Goal: Task Accomplishment & Management: Complete application form

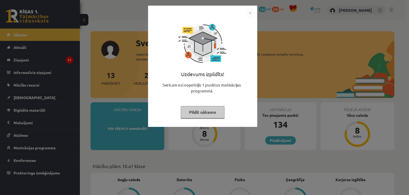
click at [198, 105] on div "Uzdevums izpildīts! Sveicam esi nopelnījis 1 punktus motivācijas programmā Pild…" at bounding box center [202, 70] width 103 height 107
click at [204, 113] on button "Pildīt nākamo" at bounding box center [203, 112] width 44 height 12
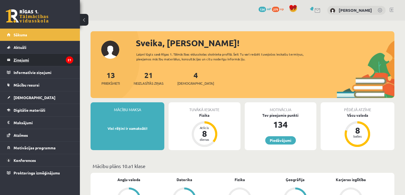
click at [59, 60] on legend "Ziņojumi 21" at bounding box center [44, 60] width 60 height 12
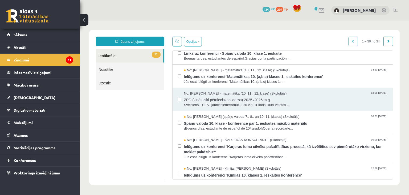
scroll to position [124, 0]
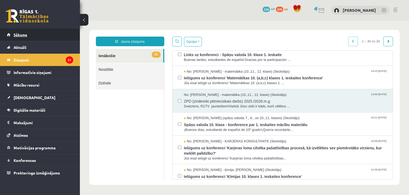
click at [34, 37] on link "Sākums" at bounding box center [40, 35] width 66 height 12
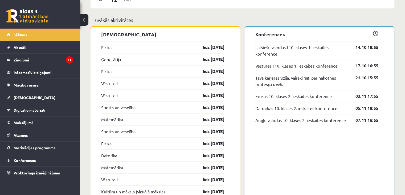
scroll to position [466, 0]
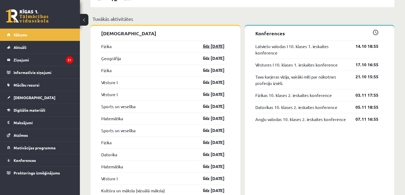
click at [211, 46] on link "līdz 15.10.25" at bounding box center [209, 46] width 31 height 6
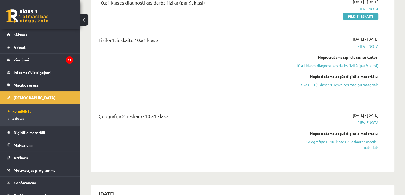
scroll to position [73, 0]
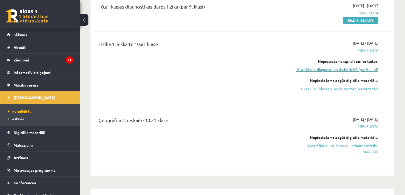
click at [329, 67] on link "10.a1 klases diagnostikas darbs fizikā (par 9. klasi)" at bounding box center [335, 70] width 88 height 6
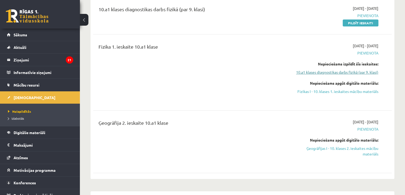
click at [327, 74] on link "10.a1 klases diagnostikas darbs fizikā (par 9. klasi)" at bounding box center [335, 72] width 88 height 6
click at [326, 72] on link "10.a1 klases diagnostikas darbs fizikā (par 9. klasi)" at bounding box center [335, 72] width 88 height 6
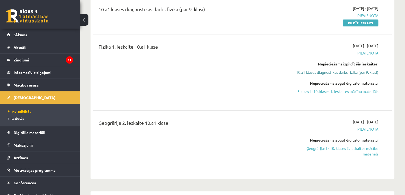
click at [326, 72] on link "10.a1 klases diagnostikas darbs fizikā (par 9. klasi)" at bounding box center [335, 72] width 88 height 6
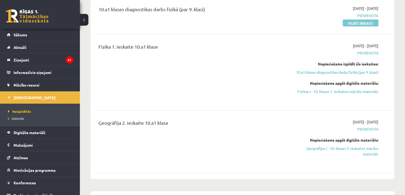
click at [365, 22] on link "Pildīt ieskaiti" at bounding box center [361, 22] width 36 height 7
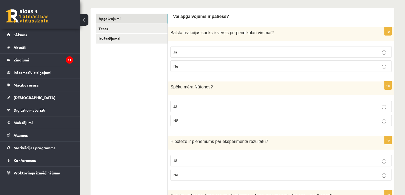
scroll to position [81, 0]
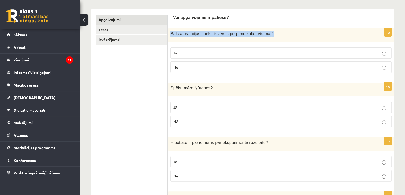
drag, startPoint x: 171, startPoint y: 34, endPoint x: 268, endPoint y: 37, distance: 97.1
click at [268, 37] on div "Balsta reakcijas spēks ir vērsts perpendikulāri virsmai ?" at bounding box center [281, 35] width 227 height 14
copy span "Balsta reakcijas spēks ir vērsts perpendikulāri virsmai ?"
click at [216, 51] on p "Jā" at bounding box center [281, 53] width 216 height 6
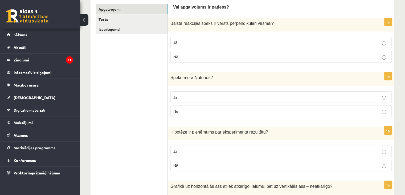
scroll to position [101, 0]
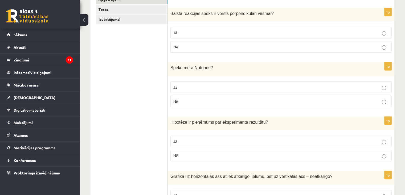
drag, startPoint x: 171, startPoint y: 65, endPoint x: 212, endPoint y: 66, distance: 41.6
click at [212, 66] on p "Spēku mēra Ņūtonos ?" at bounding box center [268, 68] width 195 height 6
copy span "Spēku mēra Ņūtonos ?"
click at [229, 90] on label "Jā" at bounding box center [281, 86] width 221 height 11
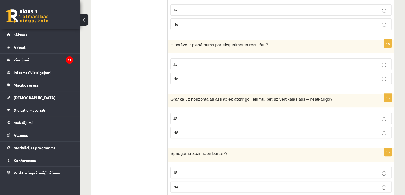
scroll to position [182, 0]
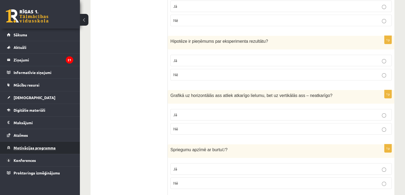
click at [61, 149] on link "Motivācijas programma" at bounding box center [40, 147] width 66 height 12
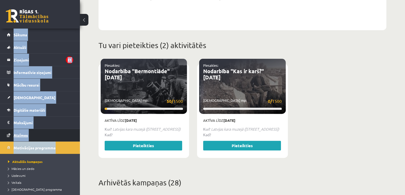
drag, startPoint x: 61, startPoint y: 149, endPoint x: 64, endPoint y: 139, distance: 11.0
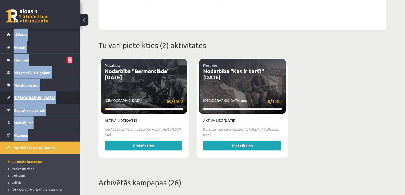
click at [26, 100] on link "[DEMOGRAPHIC_DATA]" at bounding box center [40, 97] width 66 height 12
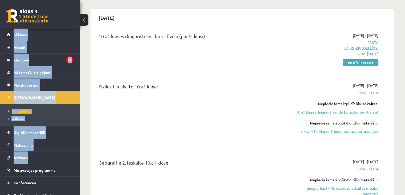
scroll to position [39, 0]
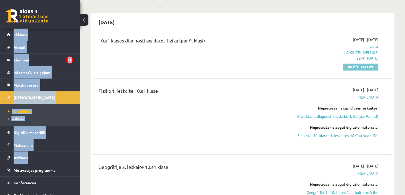
click at [353, 64] on link "Pildīt ieskaiti" at bounding box center [361, 66] width 36 height 7
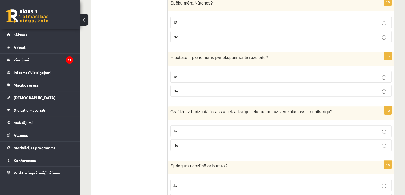
scroll to position [164, 0]
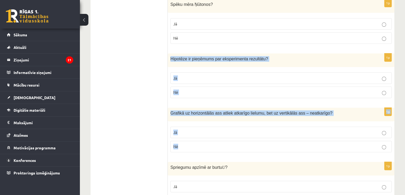
drag, startPoint x: 170, startPoint y: 57, endPoint x: 245, endPoint y: 150, distance: 119.9
copy form "Hipotēze ir pieņēmums par eksperimenta rezultātu ? Jā Nē 1p Grafikā uz horizont…"
click at [322, 75] on p "Jā" at bounding box center [281, 78] width 216 height 6
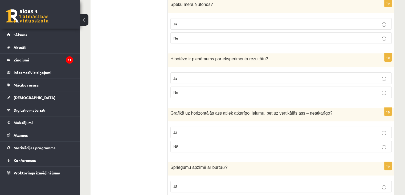
click at [338, 134] on p "Jā" at bounding box center [281, 132] width 216 height 6
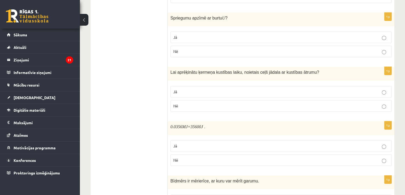
scroll to position [316, 0]
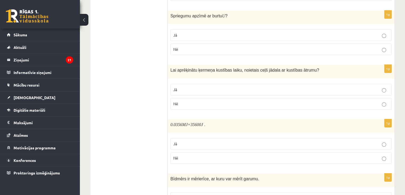
click at [377, 89] on p "Jā" at bounding box center [281, 90] width 216 height 6
drag, startPoint x: 169, startPoint y: 14, endPoint x: 240, endPoint y: 13, distance: 70.1
click at [240, 13] on div "Spriegumu apzīmē ar burtu U ?" at bounding box center [281, 17] width 227 height 14
copy span "Spriegumu apzīmē ar burtu U ?"
click at [233, 36] on p "Jā" at bounding box center [281, 35] width 216 height 6
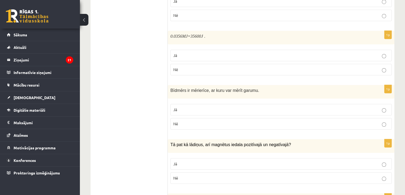
scroll to position [402, 0]
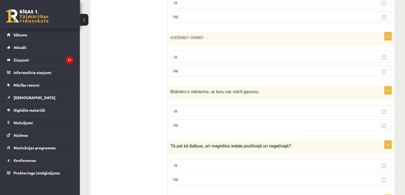
click at [171, 35] on m\ "0.0356" at bounding box center [177, 37] width 12 height 5
click at [154, 34] on ul "Apgalvojumi Tests Izvērtējums!" at bounding box center [132, 167] width 72 height 948
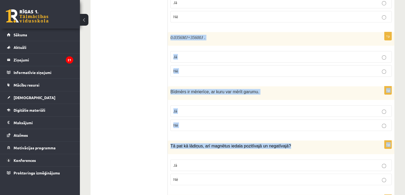
drag, startPoint x: 171, startPoint y: 35, endPoint x: 288, endPoint y: 141, distance: 157.3
click at [288, 141] on form "Vai apgalvojums ir patiess? 1p Balsta reakcijas spēks ir vērsts perpendikulāri …" at bounding box center [281, 167] width 216 height 948
copy form "0.0356 MJ =35600 J . Jā Nē 1p Bīdmērs ir mērierīce, ar kuru var mērīt garumu. J…"
click at [230, 55] on p "Jā" at bounding box center [281, 57] width 216 height 6
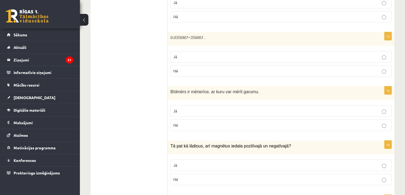
click at [235, 105] on label "Jā" at bounding box center [281, 110] width 221 height 11
click at [240, 179] on p "Nē" at bounding box center [281, 179] width 216 height 6
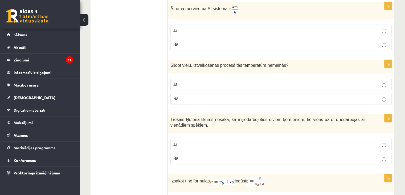
scroll to position [594, 0]
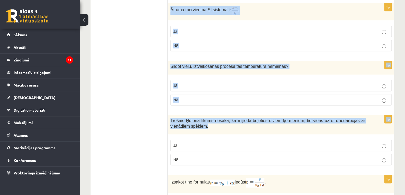
drag, startPoint x: 171, startPoint y: 7, endPoint x: 292, endPoint y: 125, distance: 169.6
copy form "Ātruma mērvienība SI sistēmā ir . Jā Nē 1p Sildot vielu, iztvaikošanas procesā …"
click at [301, 29] on p "Jā" at bounding box center [281, 32] width 216 height 6
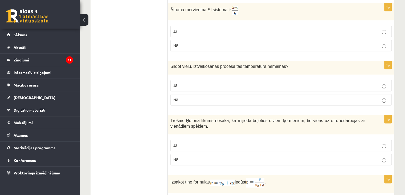
click at [322, 87] on label "Jā" at bounding box center [281, 85] width 221 height 11
click at [337, 142] on p "Jā" at bounding box center [281, 145] width 216 height 6
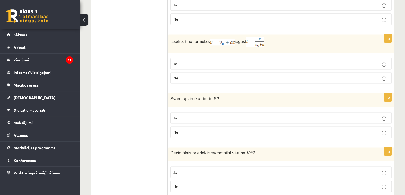
scroll to position [737, 0]
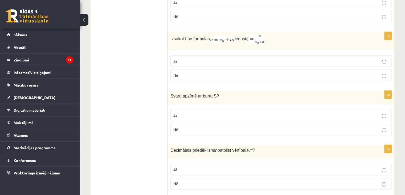
click at [212, 73] on p "Nē" at bounding box center [281, 75] width 216 height 6
drag, startPoint x: 170, startPoint y: 93, endPoint x: 225, endPoint y: 94, distance: 54.9
click at [225, 94] on div "Svaru apzīmē ar burtu S ?" at bounding box center [281, 97] width 227 height 14
copy span "Svaru apzīmē ar burtu S ?"
click at [258, 109] on label "Jā" at bounding box center [281, 114] width 221 height 11
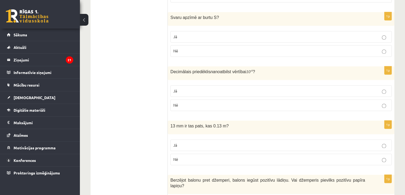
scroll to position [820, 0]
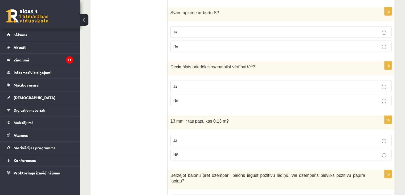
click at [193, 151] on p "Nē" at bounding box center [281, 154] width 216 height 6
drag, startPoint x: 171, startPoint y: 62, endPoint x: 270, endPoint y: 63, distance: 99.1
click at [270, 64] on p "Decimālais priedēklis nano atbilst vērtībai 10 - 6 ?" at bounding box center [268, 67] width 195 height 6
copy span "Decimālais priedēklis nano atbilst vērtībai 10 - 6 ?"
click at [297, 97] on p "Nē" at bounding box center [281, 100] width 216 height 6
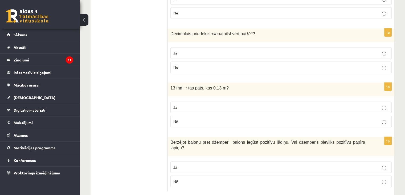
scroll to position [856, 0]
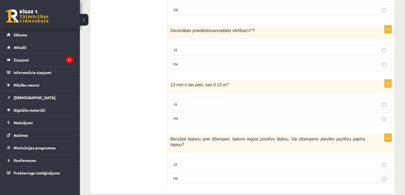
click at [321, 175] on p "Nē" at bounding box center [281, 178] width 216 height 6
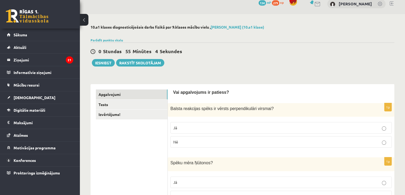
scroll to position [4, 0]
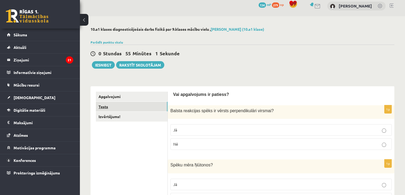
click at [115, 103] on link "Tests" at bounding box center [132, 107] width 72 height 10
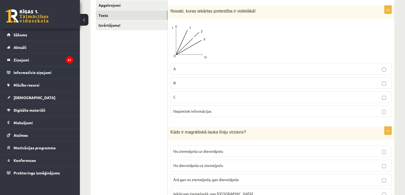
scroll to position [94, 0]
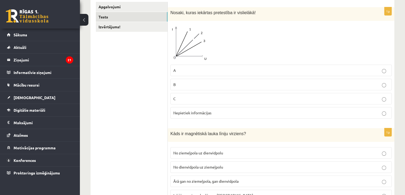
drag, startPoint x: 409, startPoint y: 40, endPoint x: 147, endPoint y: 51, distance: 261.7
click at [198, 111] on span "Nepietiek informācijas" at bounding box center [192, 112] width 38 height 5
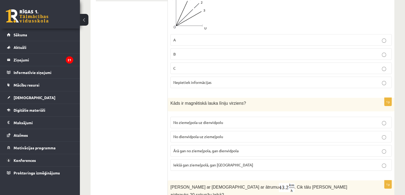
scroll to position [127, 0]
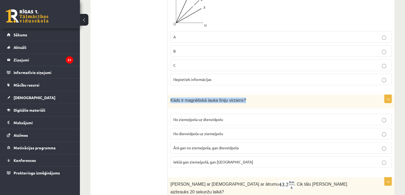
drag, startPoint x: 171, startPoint y: 98, endPoint x: 241, endPoint y: 95, distance: 69.9
click at [241, 95] on div "Kāds ir magnētiskā lauka līniju virziens?" at bounding box center [281, 102] width 227 height 14
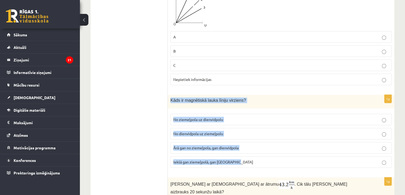
drag, startPoint x: 172, startPoint y: 99, endPoint x: 259, endPoint y: 156, distance: 103.8
click at [259, 156] on div "1p Kāds ir magnētiskā lauka līniju virziens? No ziemeļpola uz dienvidpolu No di…" at bounding box center [281, 133] width 227 height 77
copy div "Kāds ir magnētiskā lauka līniju virziens? No ziemeļpola uz dienvidpolu No dienv…"
click at [246, 121] on p "No ziemeļpola uz dienvidpolu" at bounding box center [281, 119] width 216 height 6
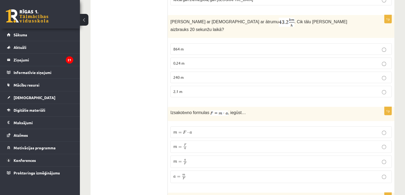
scroll to position [286, 0]
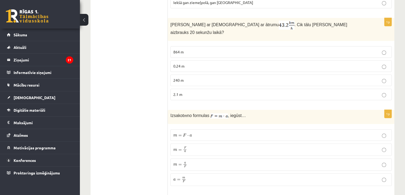
click at [368, 63] on p "0.24 m" at bounding box center [281, 66] width 216 height 6
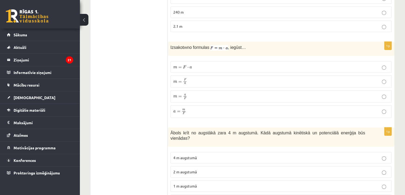
scroll to position [347, 0]
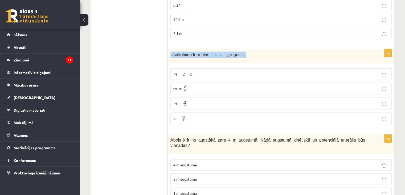
drag, startPoint x: 170, startPoint y: 48, endPoint x: 257, endPoint y: 46, distance: 87.2
click at [257, 49] on div "Izsakot m no formulas , iegūst…" at bounding box center [281, 56] width 227 height 14
copy span "Izsakot m no formulas , iegūst…"
click at [228, 82] on label "m = F a m = F a" at bounding box center [281, 88] width 221 height 12
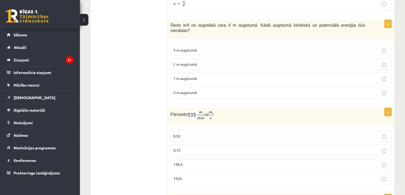
scroll to position [459, 0]
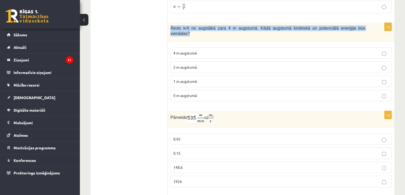
drag, startPoint x: 170, startPoint y: 18, endPoint x: 362, endPoint y: 19, distance: 191.9
click at [362, 23] on div "Ābols krīt no augstākā zara 4 m augstumā. Kādā augstumā kinētiskā un potenciālā…" at bounding box center [281, 32] width 227 height 19
copy span "Ābols krīt no augstākā zara 4 m augstumā. Kādā augstumā kinētiskā un potenciālā…"
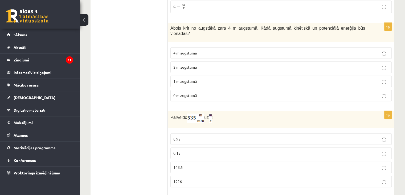
click at [197, 64] on span "2 m augstumā" at bounding box center [184, 66] width 23 height 5
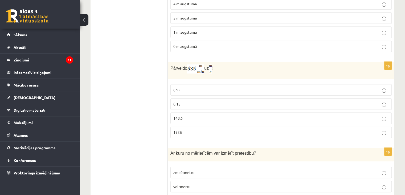
scroll to position [514, 0]
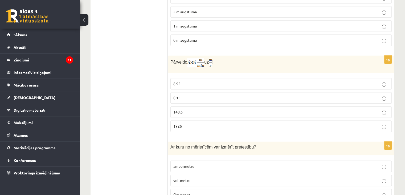
click at [288, 81] on p "8.92" at bounding box center [281, 84] width 216 height 6
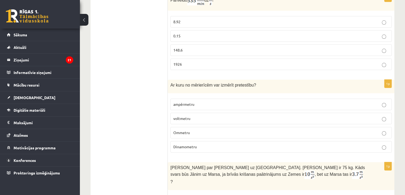
scroll to position [595, 0]
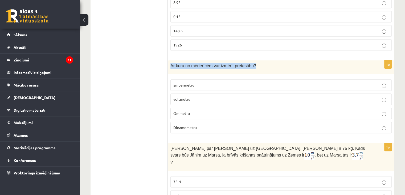
drag, startPoint x: 169, startPoint y: 51, endPoint x: 271, endPoint y: 47, distance: 101.6
click at [271, 60] on div "Ar kuru no mērierīcēm var izmērīt pretestību?" at bounding box center [281, 67] width 227 height 14
copy span "Ar kuru no mērierīcēm var izmērīt pretestību?"
click at [207, 110] on p "Ommetru" at bounding box center [281, 113] width 216 height 6
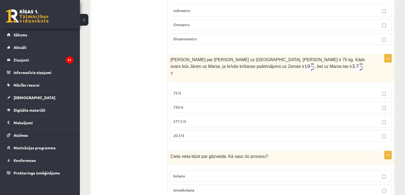
scroll to position [684, 0]
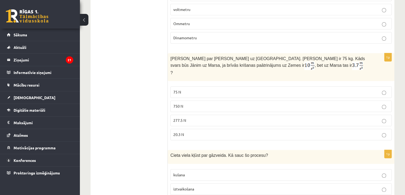
click at [375, 117] on p "277.5 N" at bounding box center [281, 120] width 216 height 6
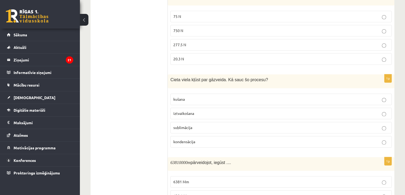
scroll to position [764, 0]
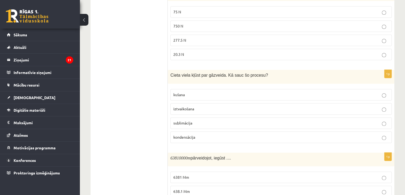
click at [339, 120] on p "sublimācija" at bounding box center [281, 123] width 216 height 6
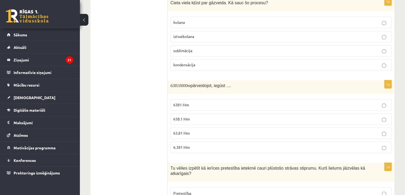
scroll to position [841, 0]
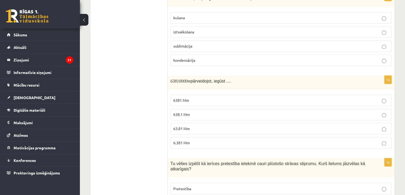
drag, startPoint x: 170, startPoint y: 59, endPoint x: 246, endPoint y: 56, distance: 76.0
click at [246, 75] on div "63810000 m pārveidojot, iegūst ...." at bounding box center [281, 82] width 227 height 14
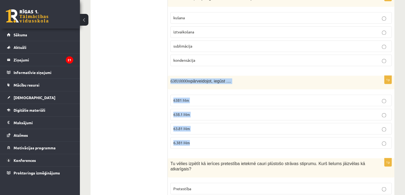
drag, startPoint x: 171, startPoint y: 59, endPoint x: 277, endPoint y: 115, distance: 120.4
click at [277, 115] on div "1p 63810000 m pārveidojot, iegūst .... 6381 Mm 638.1 Mm 63.81 Mm 6.381 Mm" at bounding box center [281, 113] width 227 height 77
click at [192, 123] on label "63.81 Mm" at bounding box center [281, 128] width 221 height 11
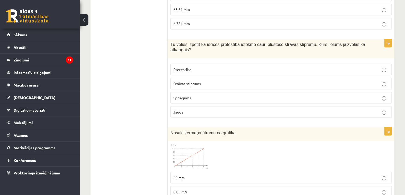
scroll to position [958, 0]
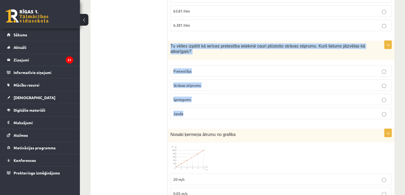
drag, startPoint x: 170, startPoint y: 22, endPoint x: 272, endPoint y: 93, distance: 124.0
click at [272, 93] on div "1p Tu vēlies izpētīt kā ierīces pretestība ietekmē cauri plūstošo strāvas stipr…" at bounding box center [281, 82] width 227 height 83
click at [193, 82] on span "Strāvas stiprums" at bounding box center [186, 84] width 27 height 5
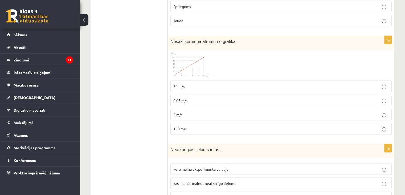
scroll to position [1055, 0]
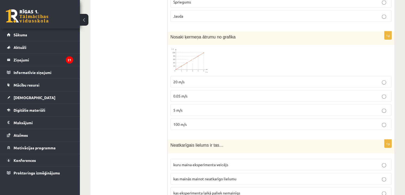
click at [298, 107] on p "5 m/s" at bounding box center [281, 110] width 216 height 6
click at [272, 90] on label "0.05 m/s" at bounding box center [281, 95] width 221 height 11
click at [273, 79] on p "20 m/s" at bounding box center [281, 82] width 216 height 6
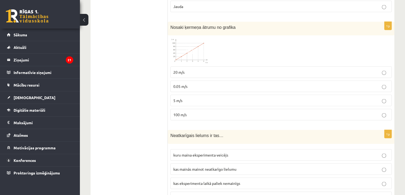
drag, startPoint x: 168, startPoint y: 104, endPoint x: 170, endPoint y: 106, distance: 3.4
click at [170, 130] on div "Neatkarīgais lielums ir tas…" at bounding box center [281, 137] width 227 height 14
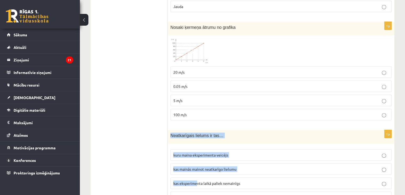
drag, startPoint x: 170, startPoint y: 106, endPoint x: 198, endPoint y: 154, distance: 55.5
click at [198, 154] on div "1p Neatkarīgais lielums ir tas… kuru maina eksperimenta veicējs kas mainās main…" at bounding box center [281, 168] width 227 height 77
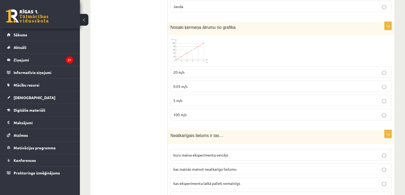
click at [197, 180] on span "kas eksperimenta laikā paliek nemainīgs" at bounding box center [206, 182] width 67 height 5
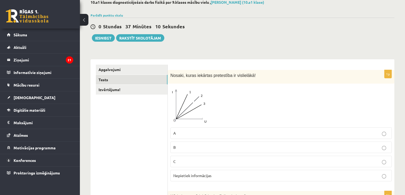
scroll to position [0, 0]
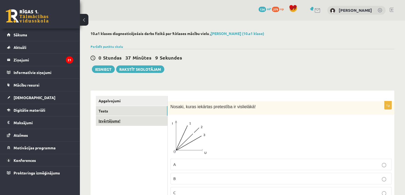
click at [138, 118] on link "Izvērtējums!" at bounding box center [132, 121] width 72 height 10
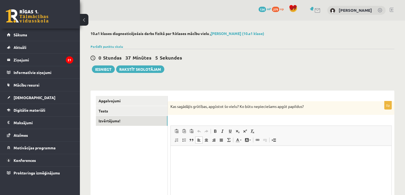
click at [189, 162] on html at bounding box center [281, 153] width 221 height 16
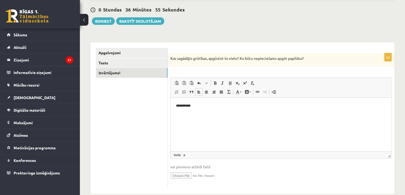
scroll to position [58, 0]
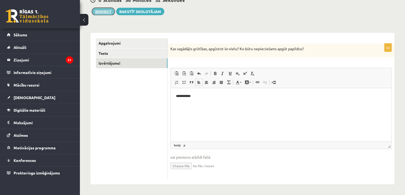
click at [108, 10] on button "Iesniegt" at bounding box center [103, 11] width 23 height 7
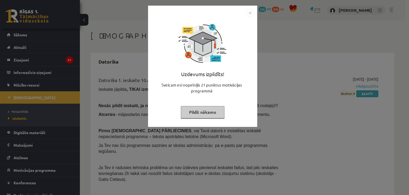
click at [254, 12] on img "Close" at bounding box center [250, 13] width 8 height 8
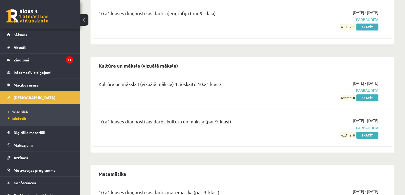
scroll to position [403, 0]
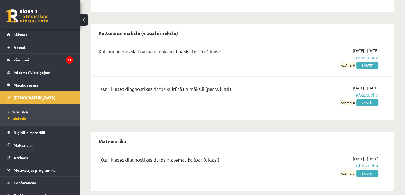
click at [22, 112] on span "Neizpildītās" at bounding box center [18, 111] width 20 height 4
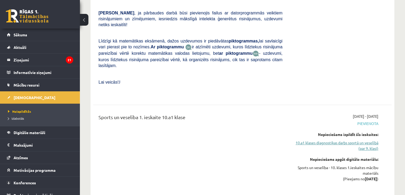
click at [318, 140] on link "10.a1 klases diagnostikas darbs sportā un veselībā (par 9. klasi)" at bounding box center [335, 145] width 88 height 11
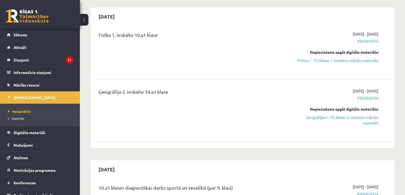
scroll to position [53, 0]
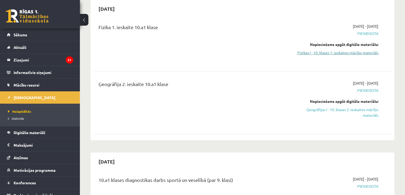
click at [320, 52] on link "Fizikas I - 10. klases 1. ieskaites mācību materiāls" at bounding box center [335, 53] width 88 height 6
click at [314, 55] on link "Fizikas I - 10. klases 1. ieskaites mācību materiāls" at bounding box center [335, 53] width 88 height 6
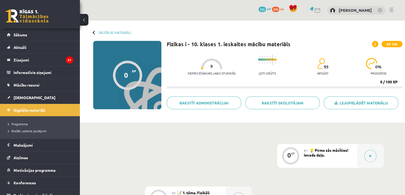
click at [371, 28] on div "Digitālie materiāli 0 XP XP 100 0 / 100 XP Fizikas i - 10. klases 1. ieskaites …" at bounding box center [242, 72] width 325 height 102
click at [41, 33] on link "Sākums" at bounding box center [40, 35] width 66 height 12
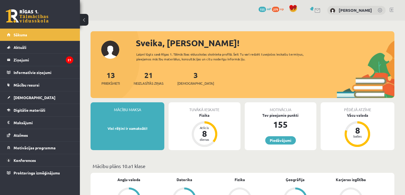
click at [215, 110] on div "Tuvākā ieskaite" at bounding box center [205, 107] width 72 height 10
click at [205, 115] on div "Fizika" at bounding box center [205, 115] width 72 height 6
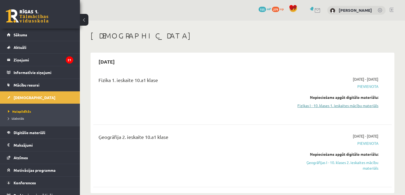
click at [326, 107] on link "Fizikas I - 10. klases 1. ieskaites mācību materiāls" at bounding box center [335, 106] width 88 height 6
click at [328, 107] on link "Fizikas I - 10. klases 1. ieskaites mācību materiāls" at bounding box center [335, 106] width 88 height 6
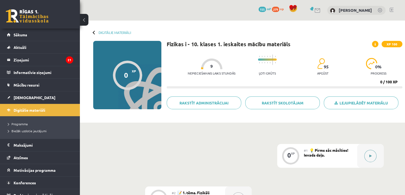
click at [371, 153] on button at bounding box center [371, 155] width 12 height 12
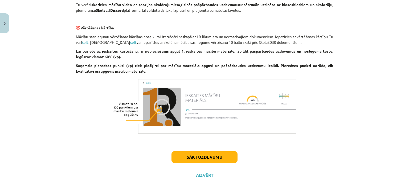
scroll to position [378, 0]
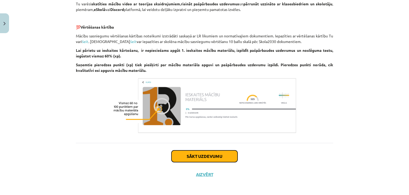
click at [224, 157] on button "Sākt uzdevumu" at bounding box center [205, 156] width 66 height 12
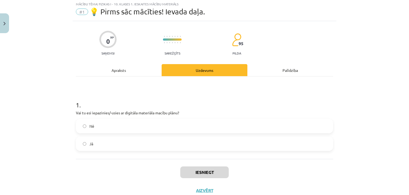
scroll to position [13, 0]
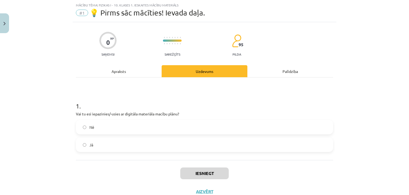
click at [174, 127] on label "Nē" at bounding box center [204, 126] width 256 height 13
click at [171, 142] on label "Jā" at bounding box center [204, 144] width 256 height 13
click at [201, 169] on button "Iesniegt" at bounding box center [204, 173] width 48 height 12
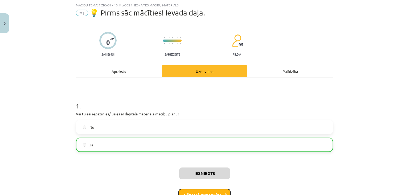
click at [213, 191] on button "Nākamā nodarbība" at bounding box center [205, 194] width 52 height 12
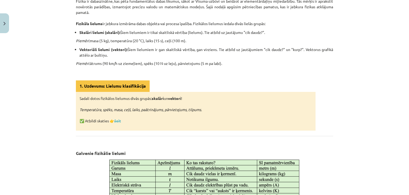
scroll to position [124, 0]
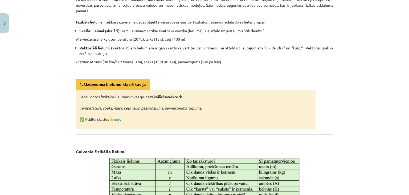
click at [115, 119] on link "šeit" at bounding box center [117, 118] width 7 height 5
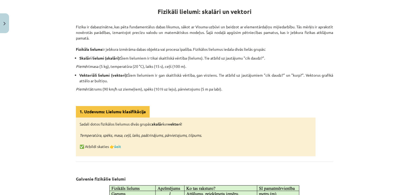
scroll to position [92, 0]
